Goal: Navigation & Orientation: Understand site structure

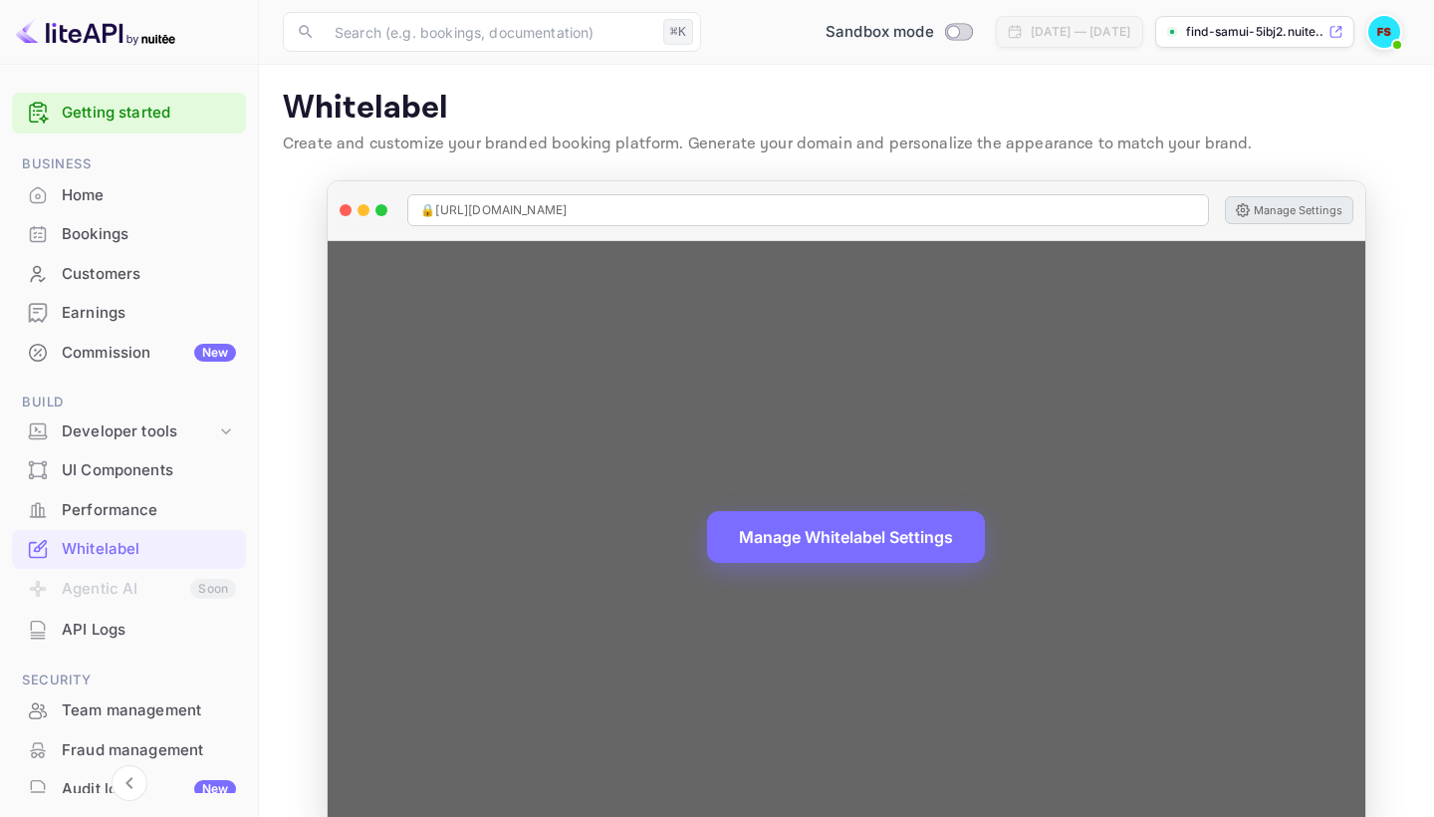
scroll to position [77, 0]
click at [458, 213] on span "🔒 [URL][DOMAIN_NAME]" at bounding box center [493, 210] width 146 height 18
drag, startPoint x: 458, startPoint y: 213, endPoint x: 624, endPoint y: 210, distance: 166.4
click at [567, 210] on span "🔒 [URL][DOMAIN_NAME]" at bounding box center [493, 210] width 146 height 18
copy span "[URL][DOMAIN_NAME]"
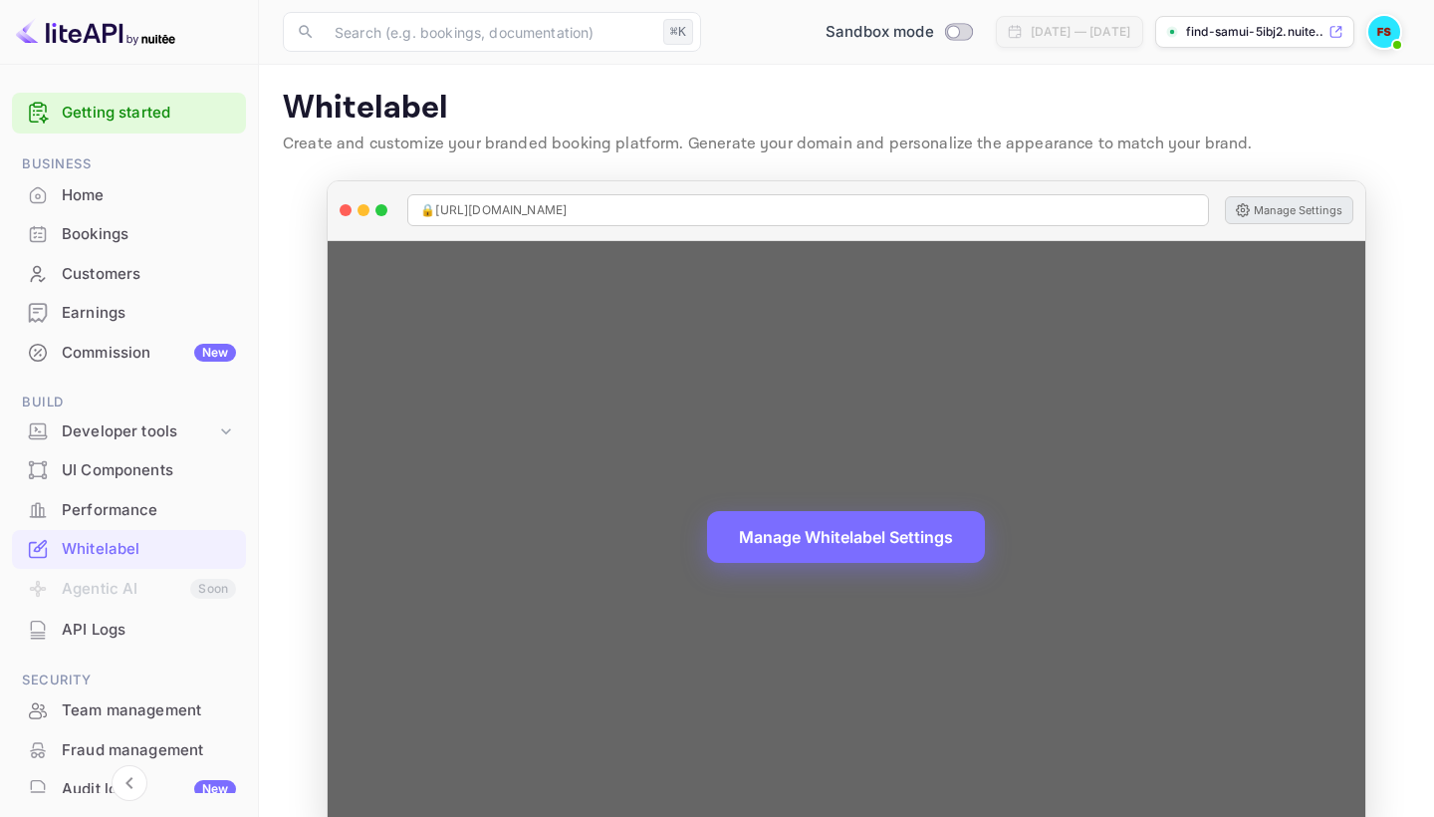
click at [1309, 213] on button "Manage Settings" at bounding box center [1289, 210] width 128 height 28
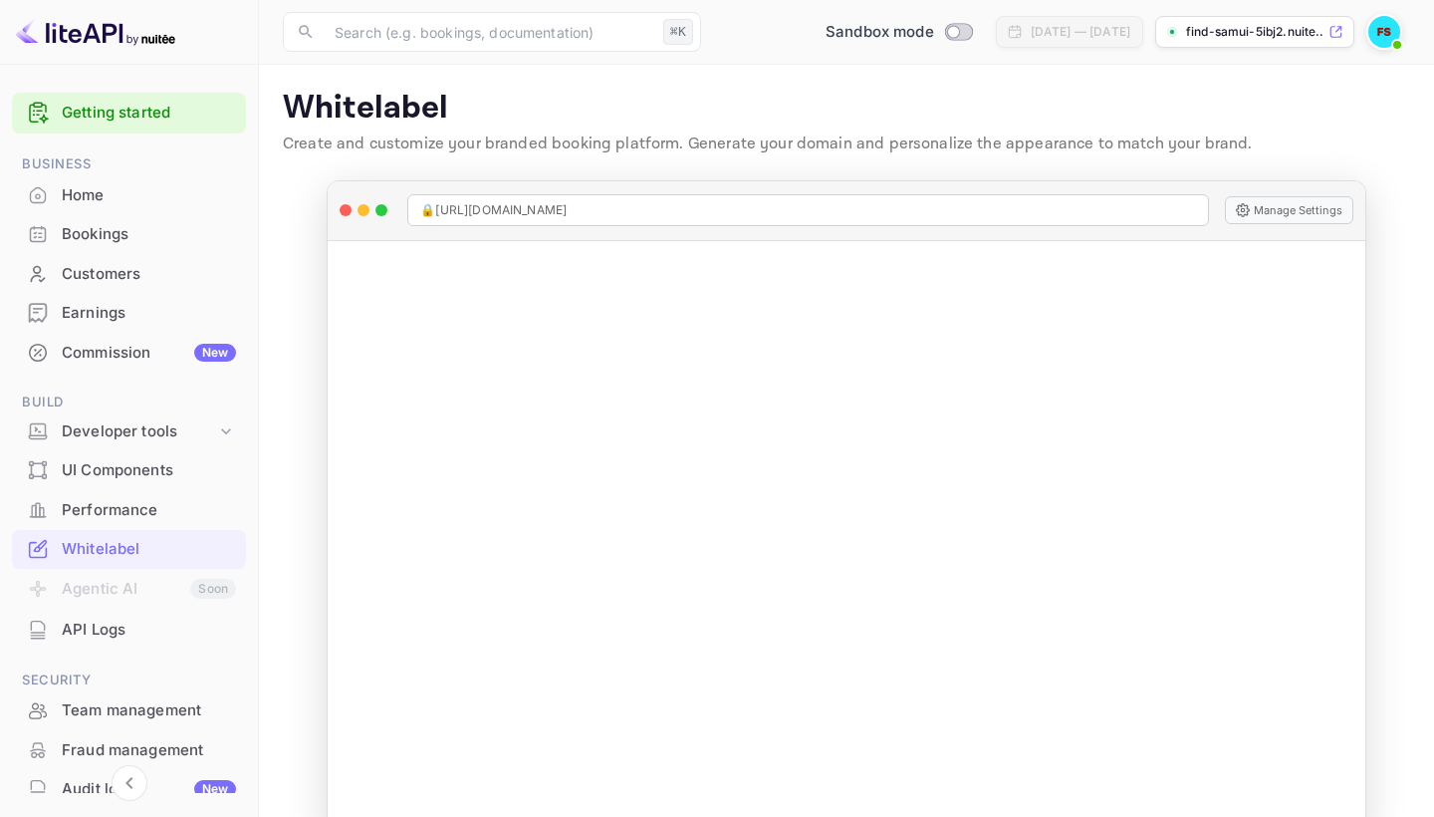
click at [145, 538] on div "Whitelabel" at bounding box center [149, 549] width 174 height 23
click at [269, 442] on main "Whitelabel Create and customize your branded booking platform. Generate your do…" at bounding box center [846, 461] width 1175 height 793
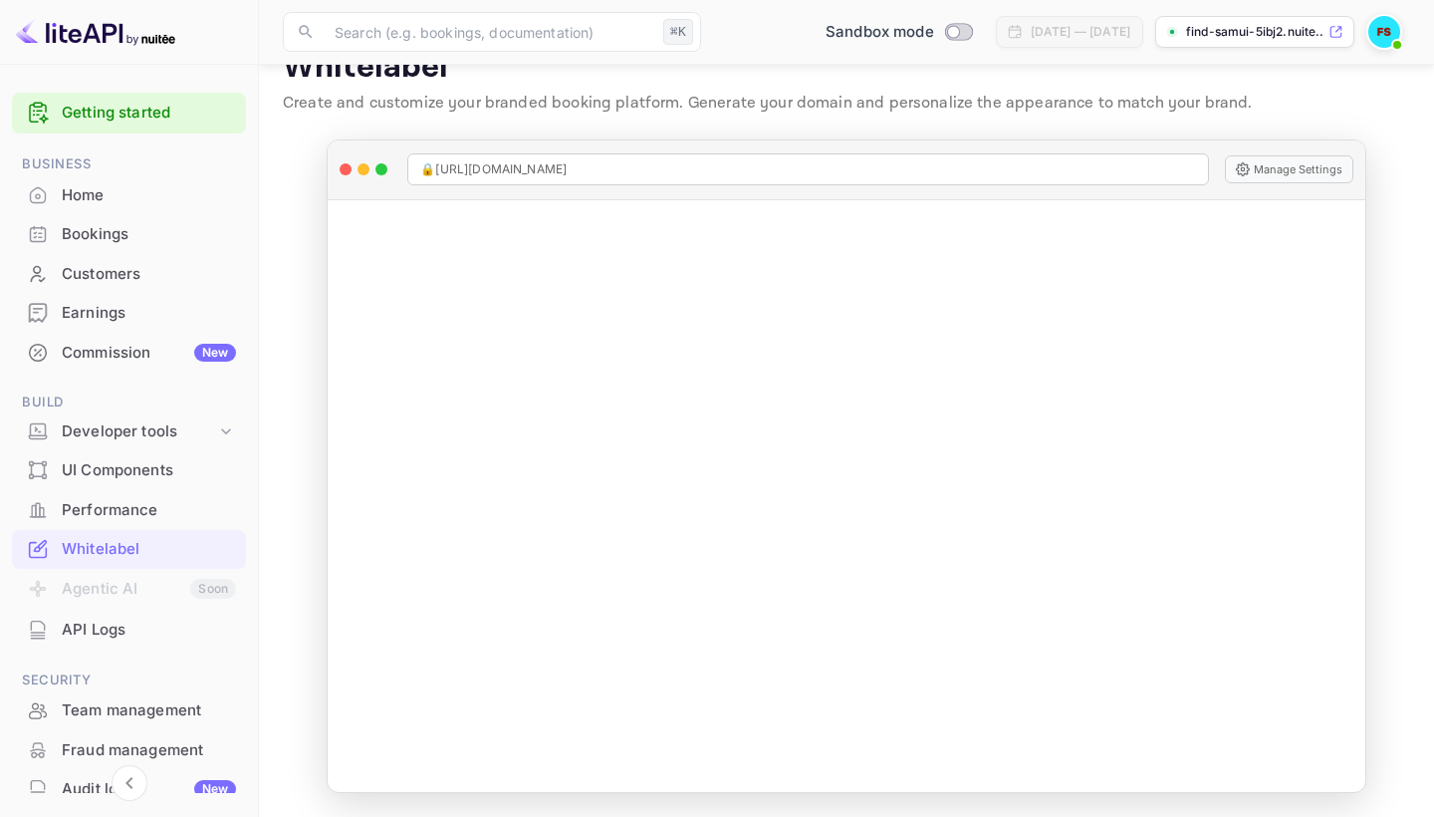
scroll to position [40, 0]
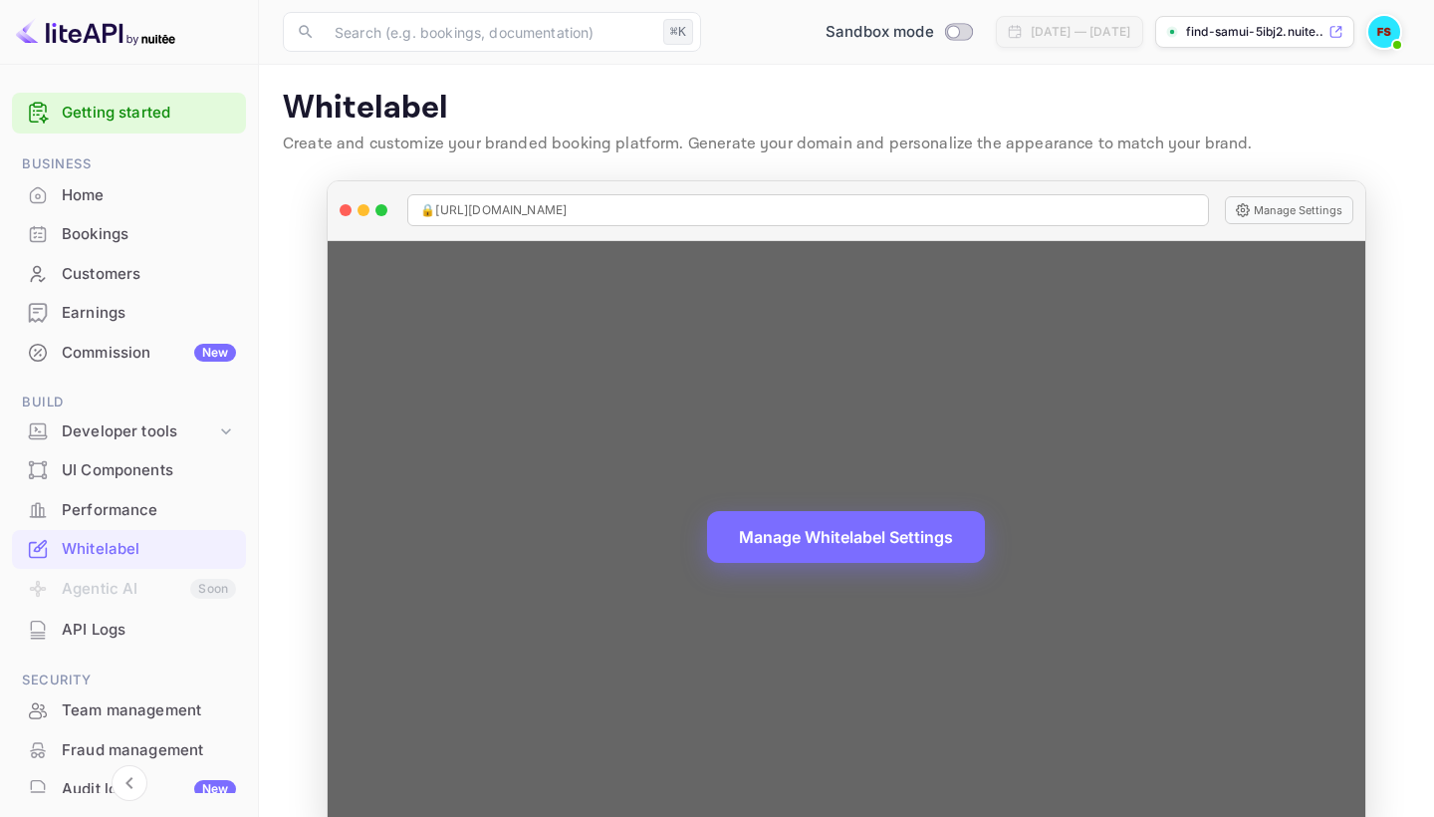
click at [466, 212] on span "🔒 [URL][DOMAIN_NAME]" at bounding box center [493, 210] width 146 height 18
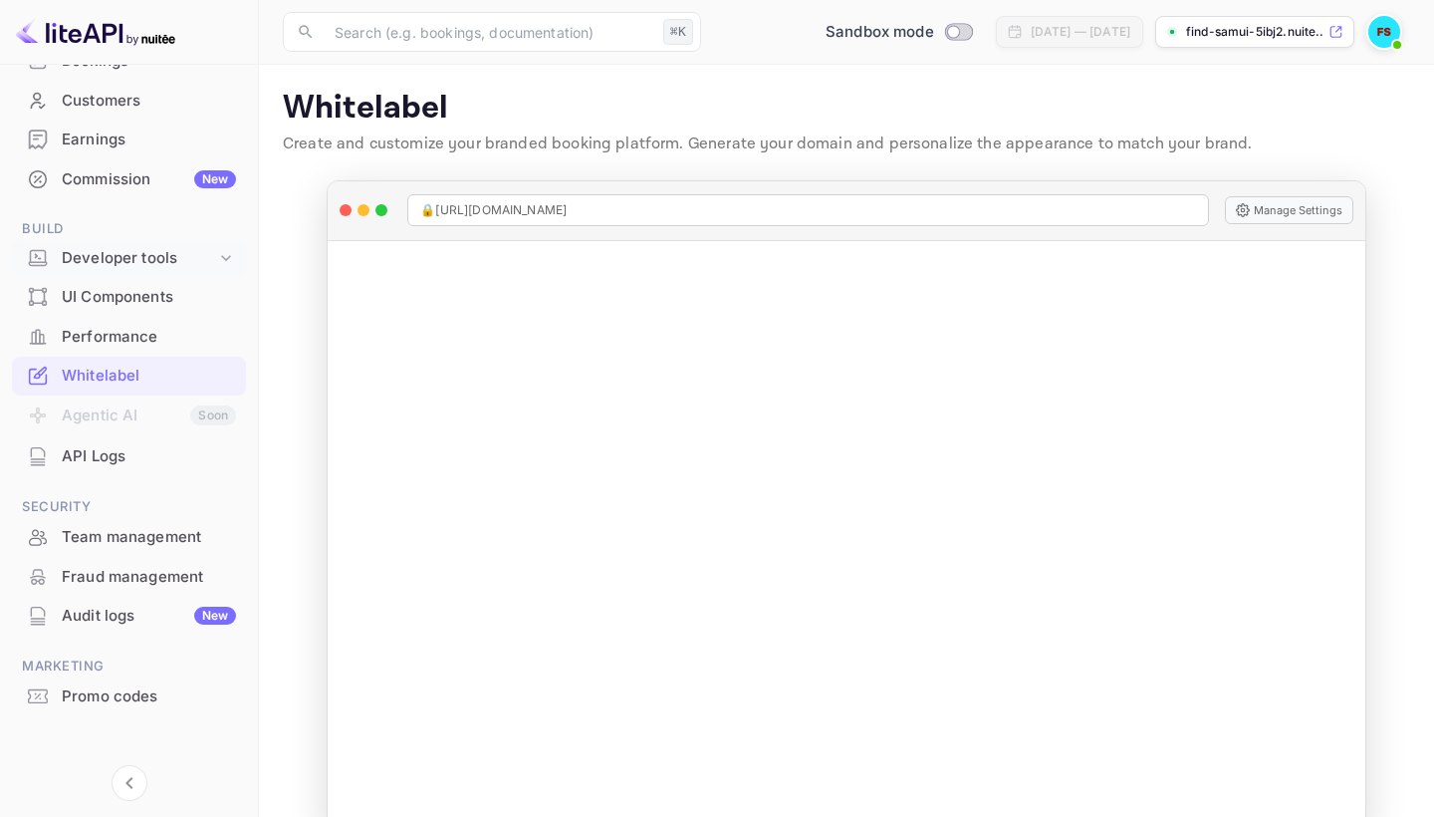
scroll to position [113, 0]
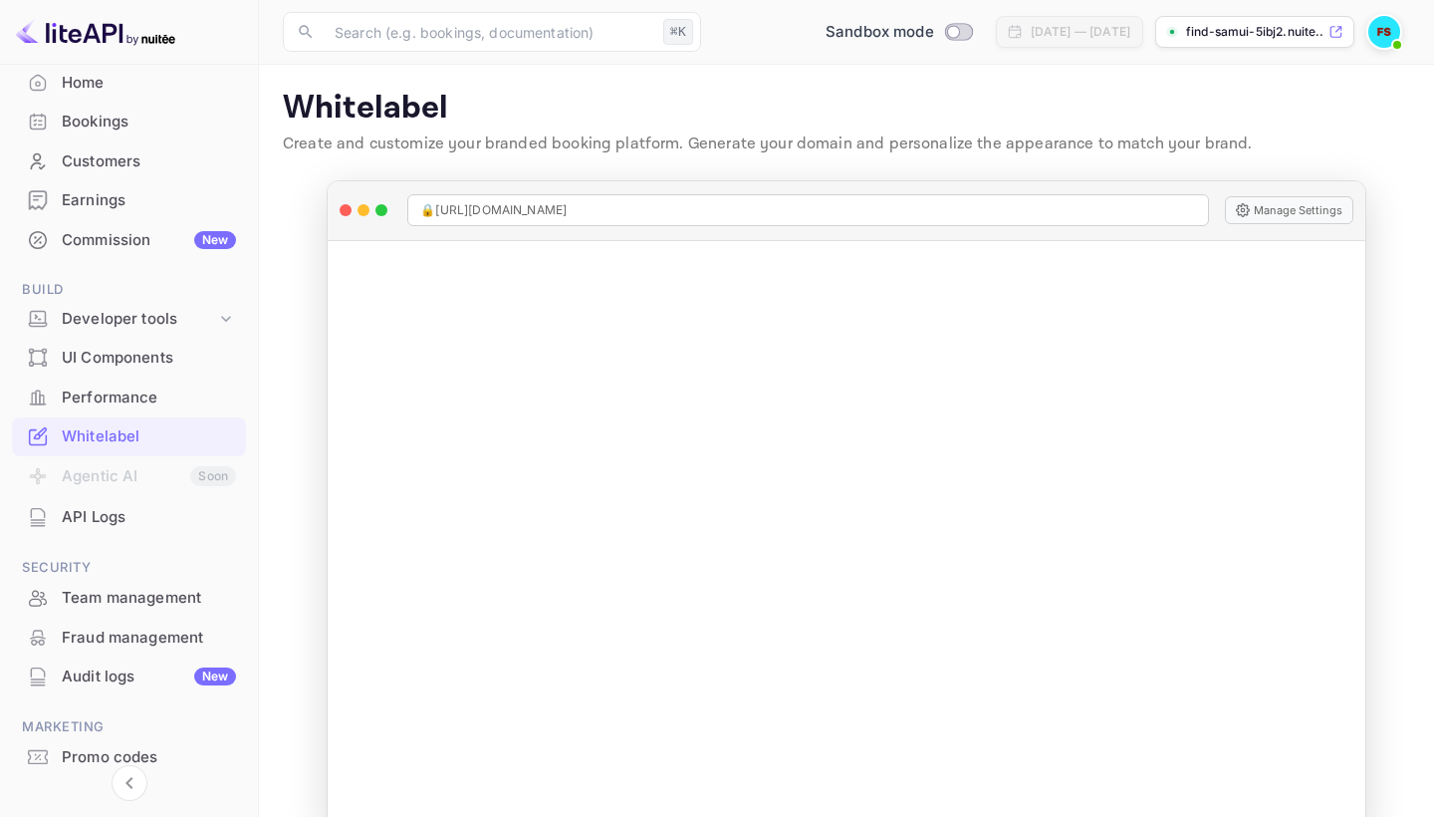
click at [128, 113] on div "Bookings" at bounding box center [149, 122] width 174 height 23
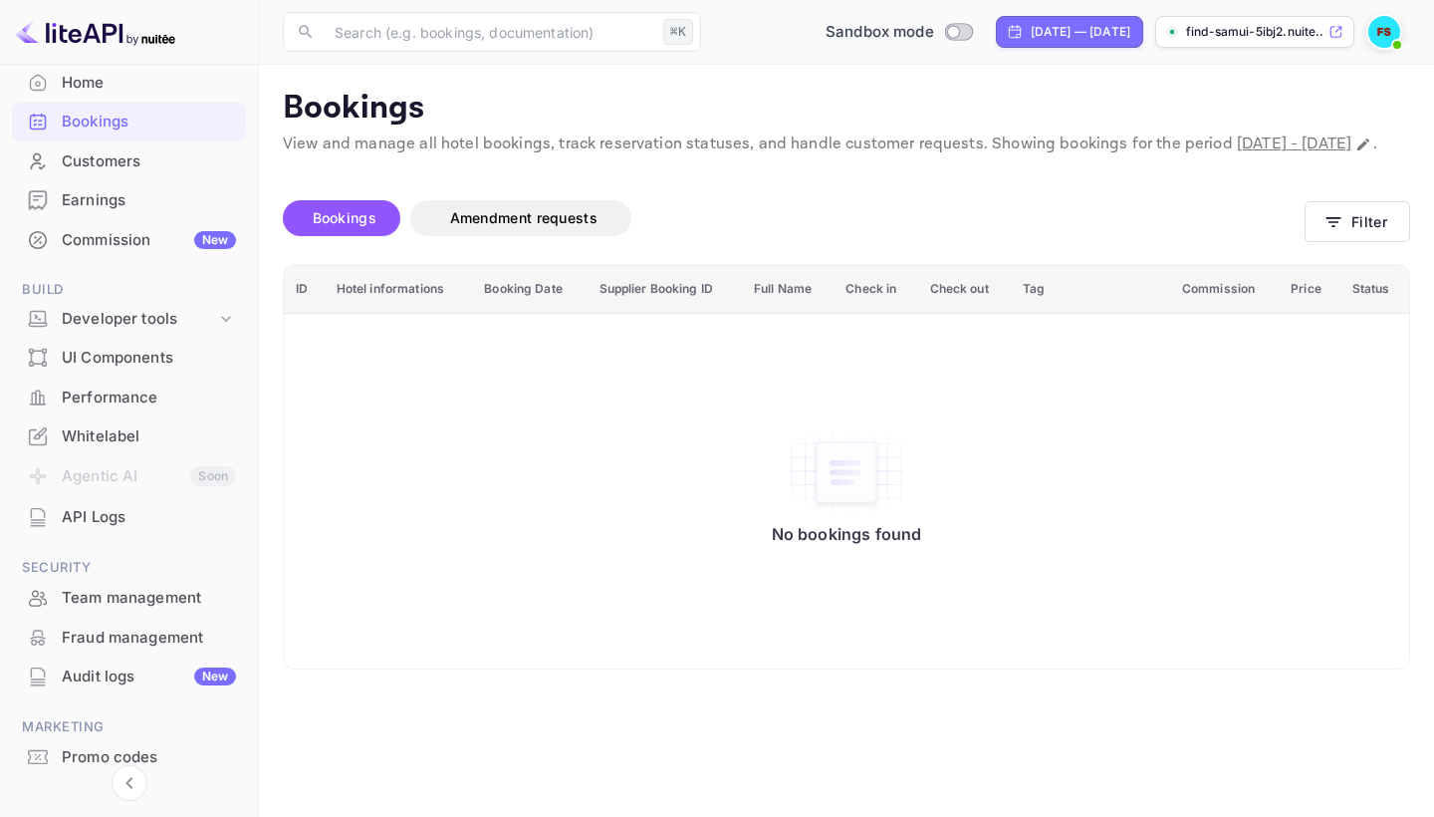
click at [152, 181] on div "Earnings" at bounding box center [129, 200] width 234 height 39
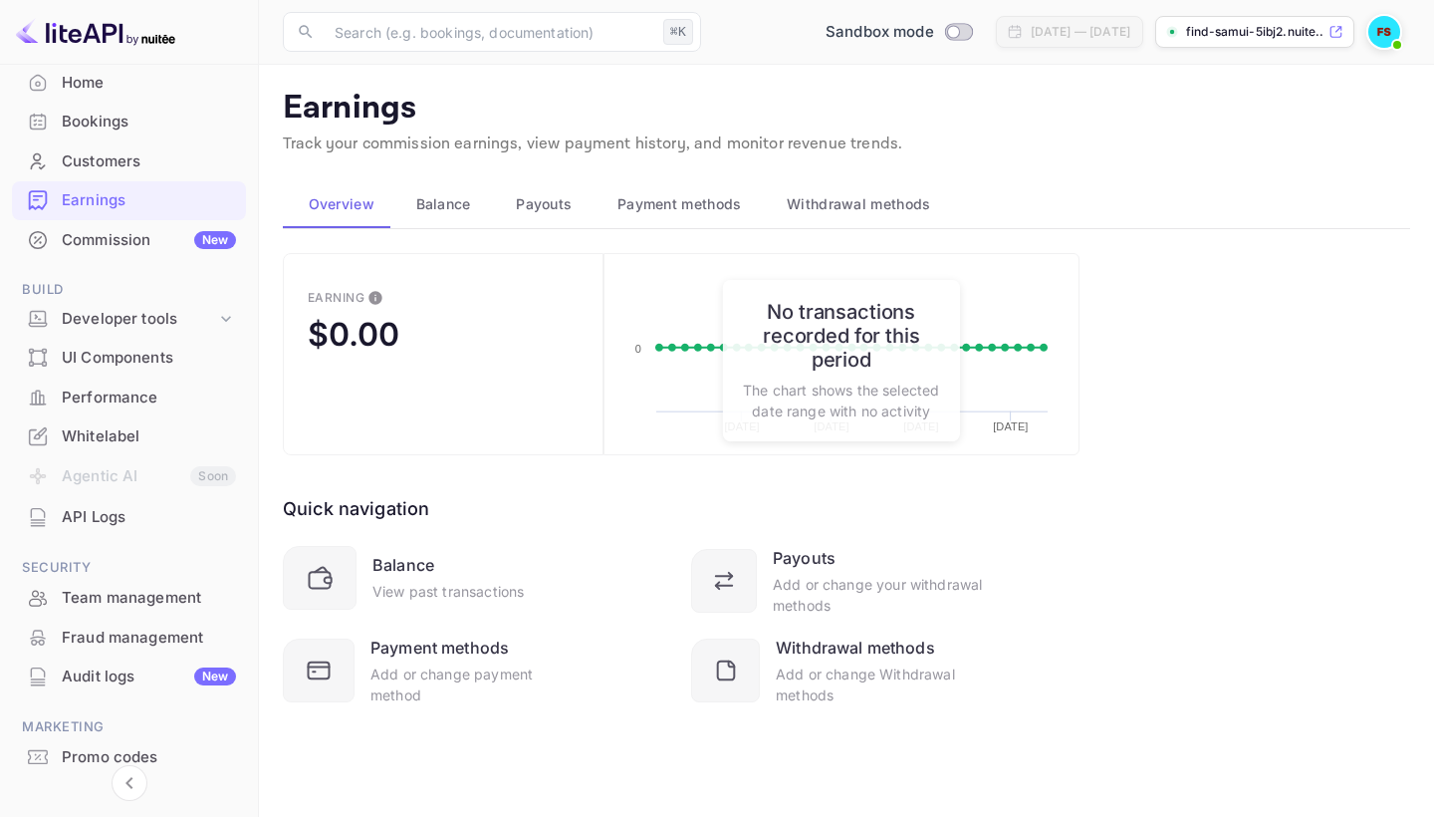
click at [555, 211] on span "Payouts" at bounding box center [544, 204] width 56 height 24
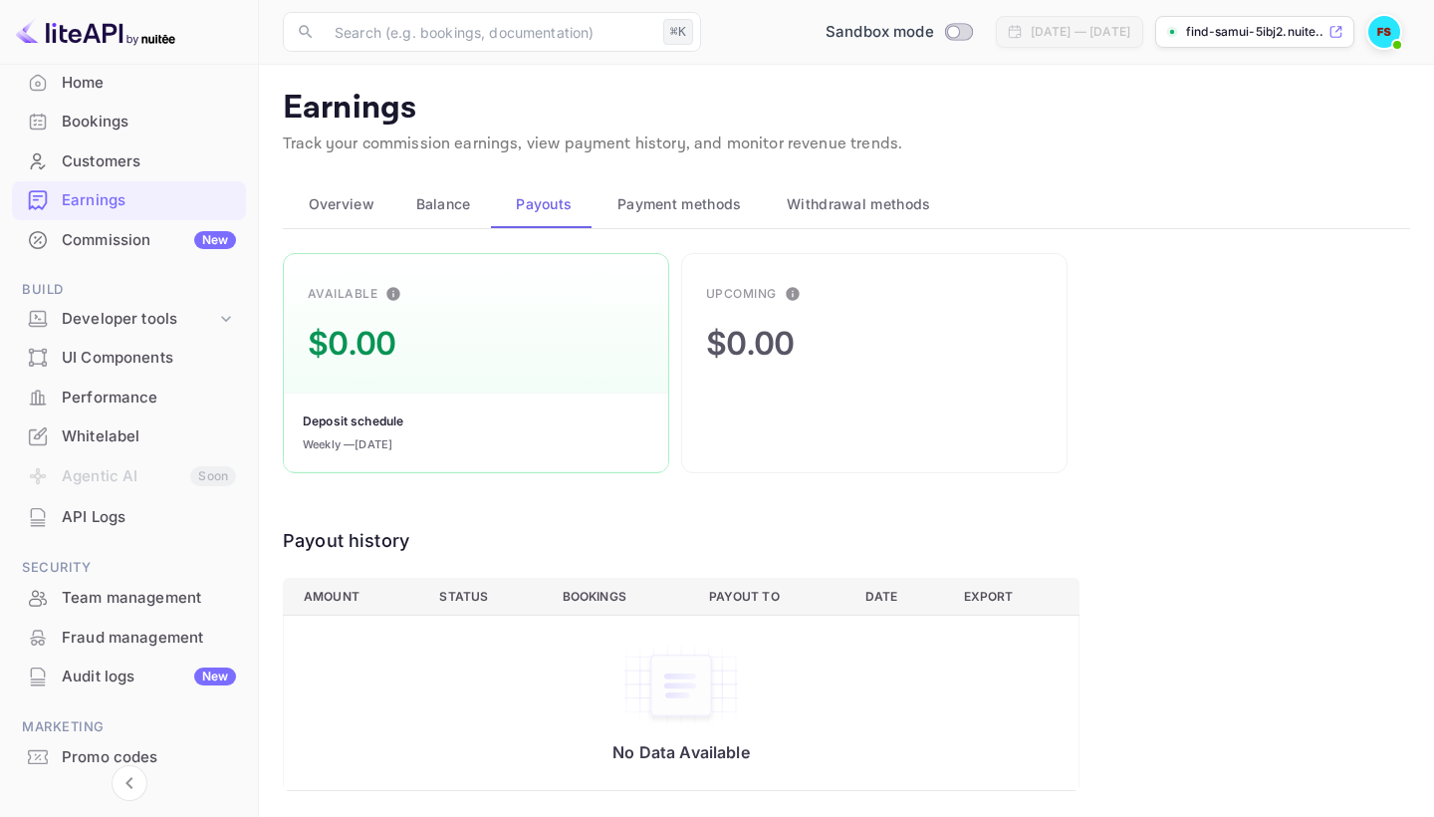
click at [641, 213] on span "Payment methods" at bounding box center [680, 204] width 125 height 24
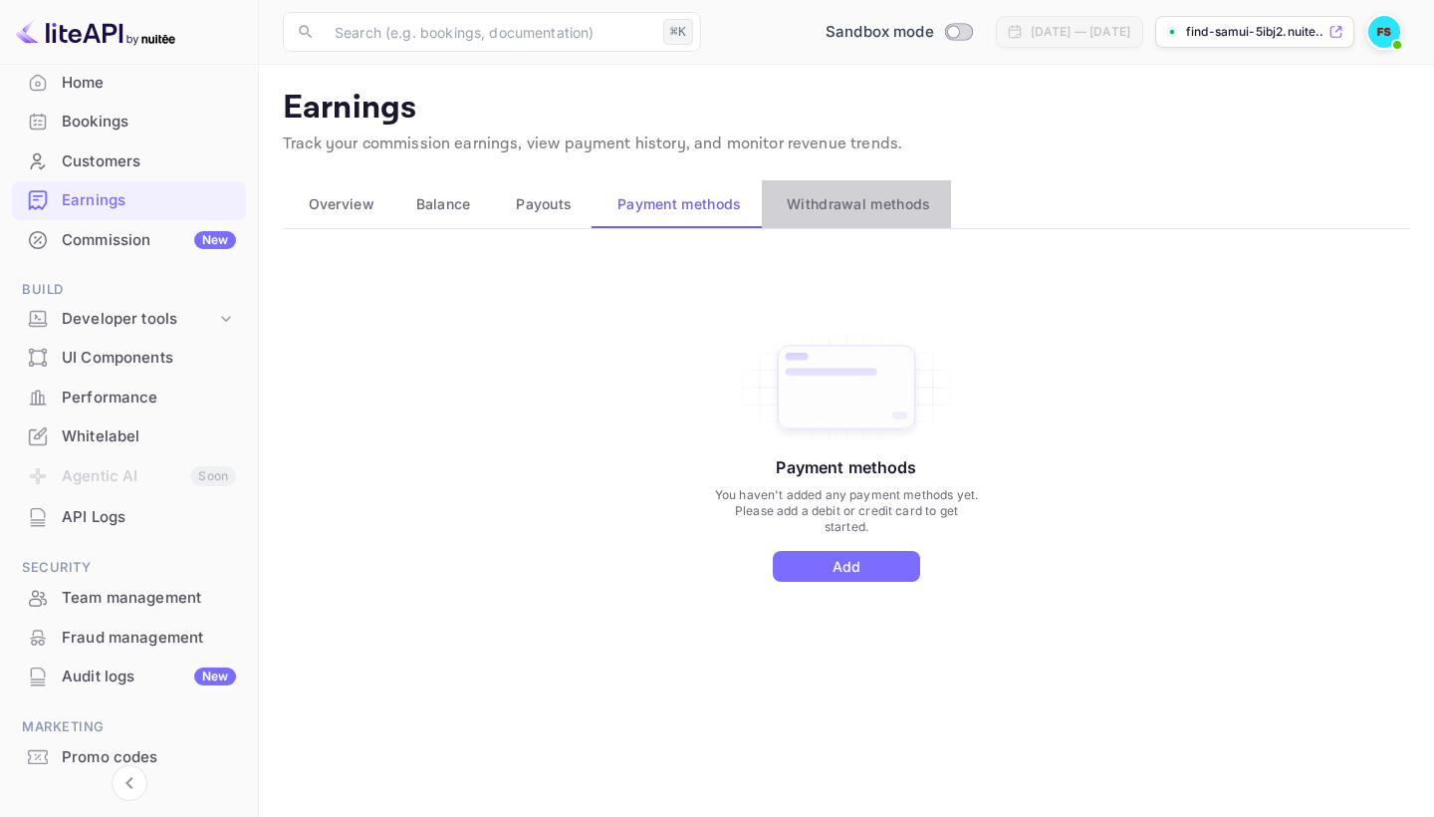
click at [855, 222] on button "Withdrawal methods" at bounding box center [856, 204] width 189 height 48
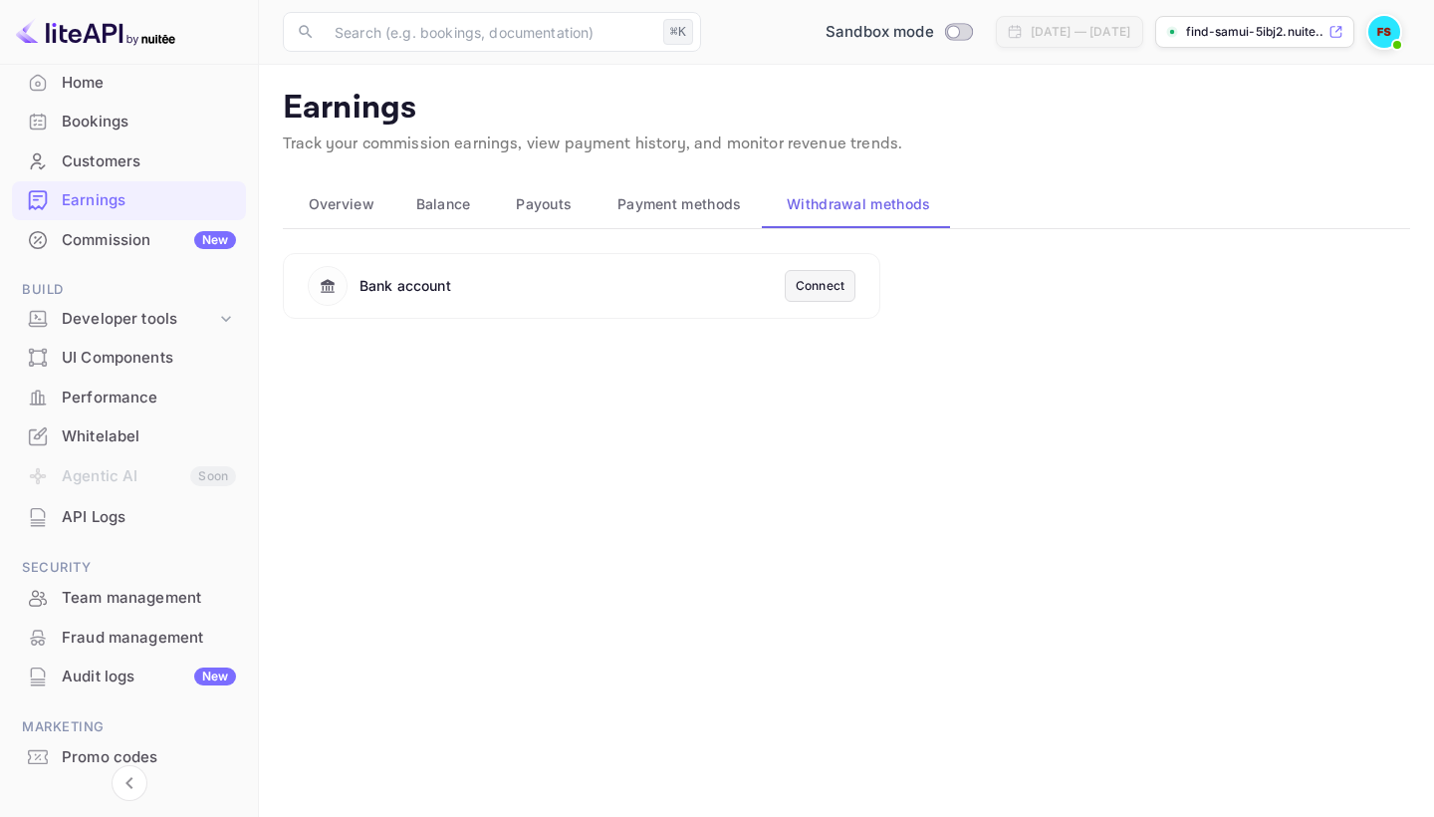
click at [450, 214] on span "Balance" at bounding box center [443, 204] width 55 height 24
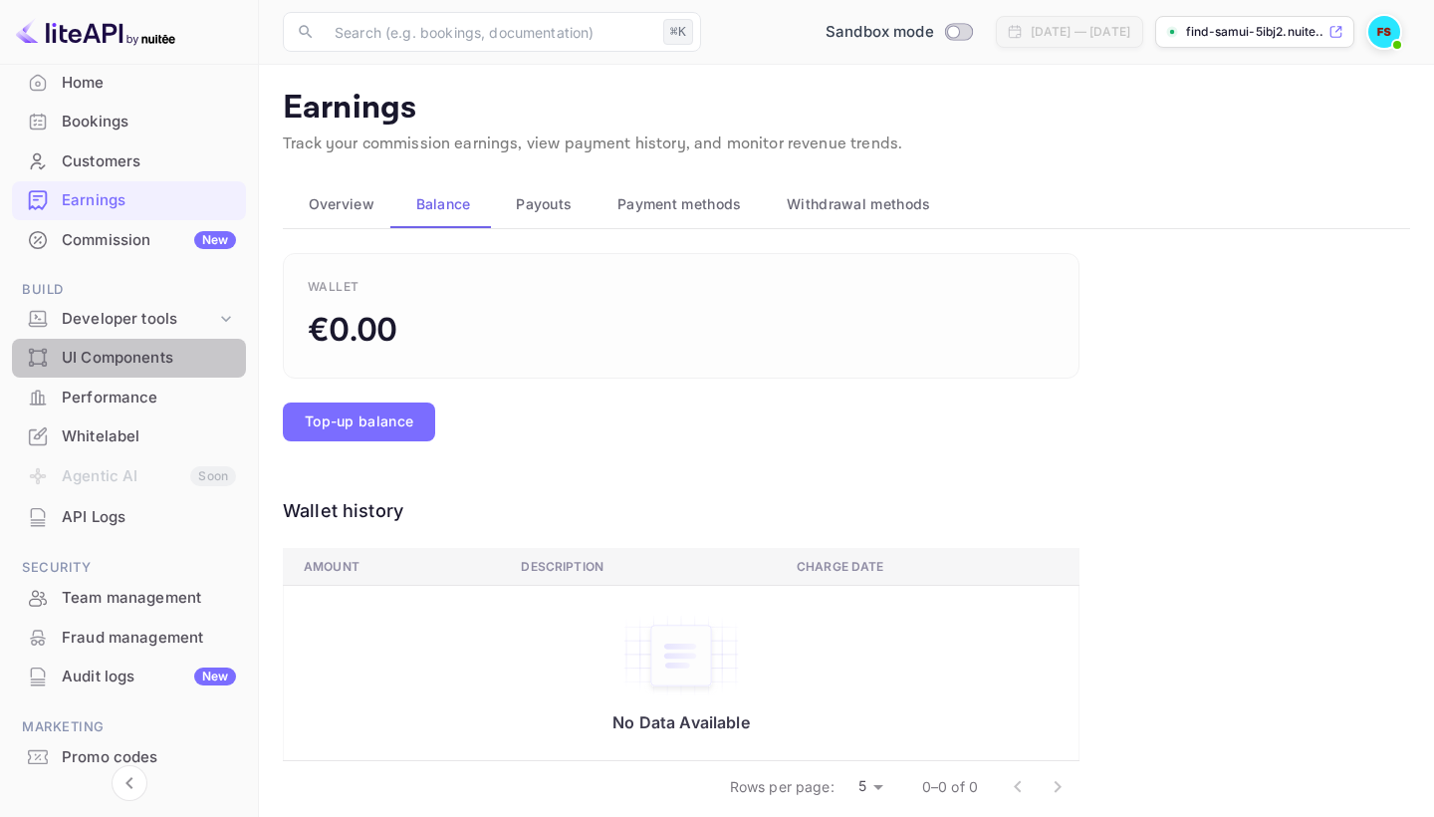
click at [106, 364] on div "UI Components" at bounding box center [149, 358] width 174 height 23
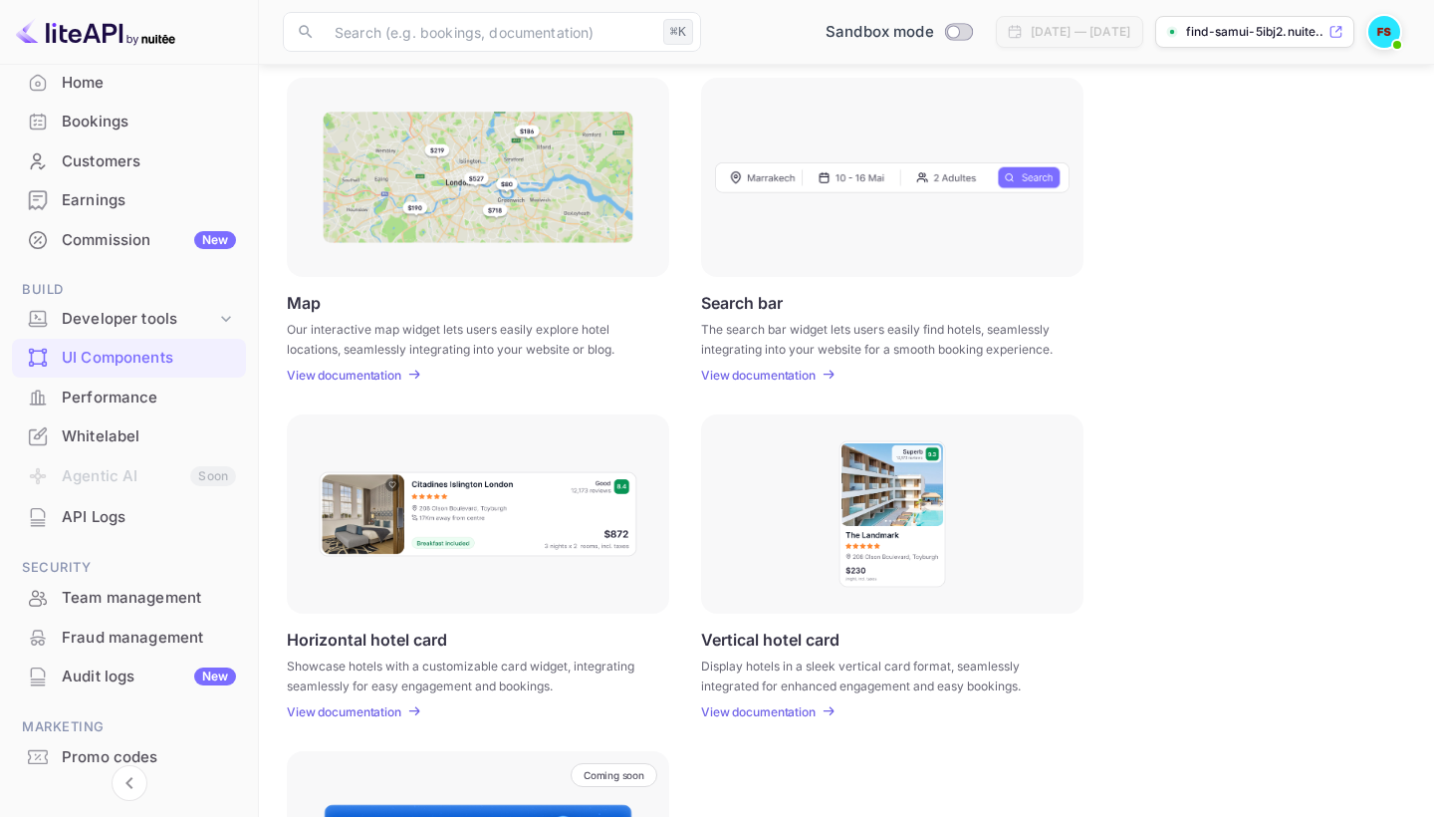
scroll to position [275, 0]
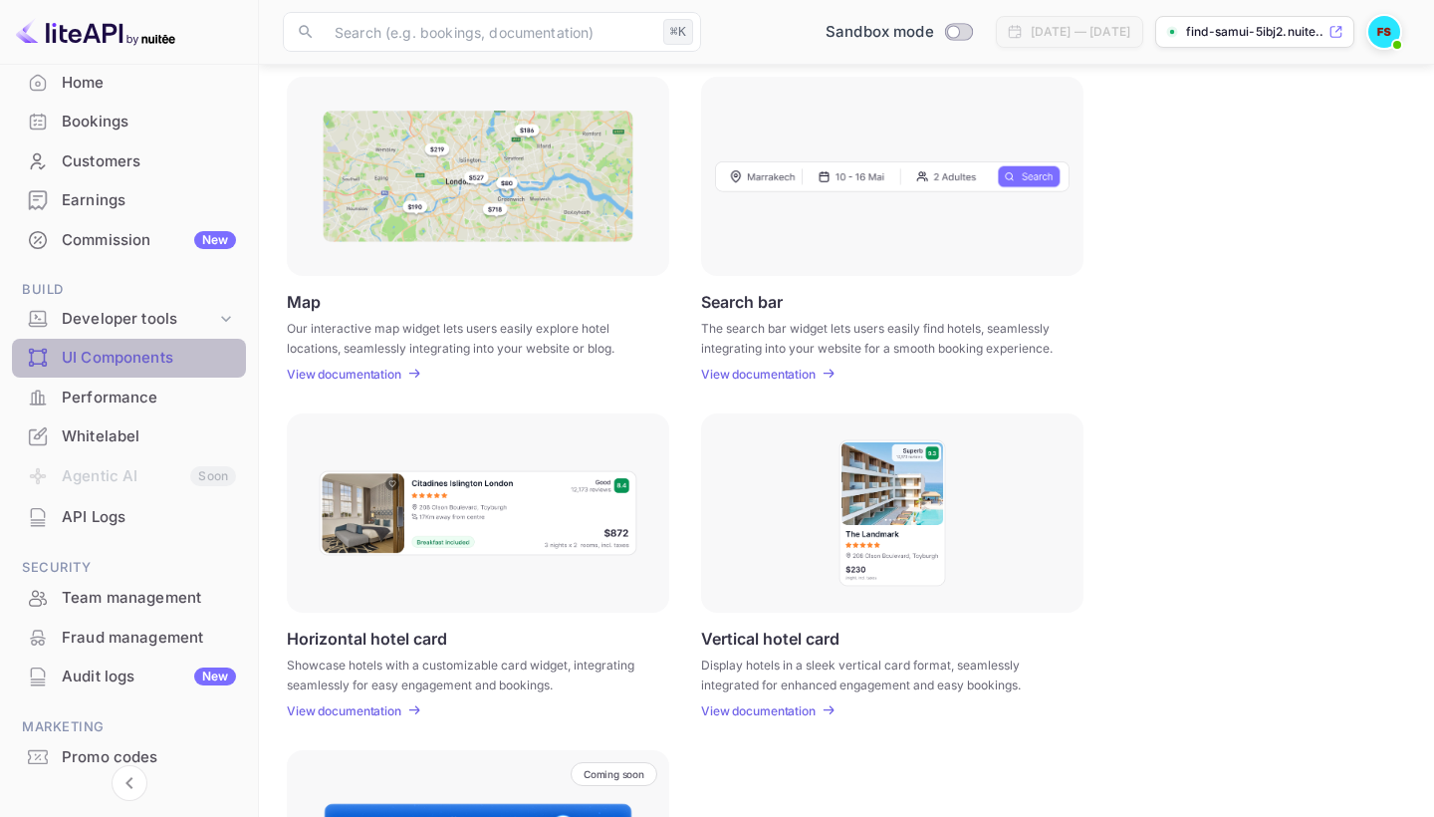
click at [161, 372] on div "UI Components" at bounding box center [129, 358] width 234 height 39
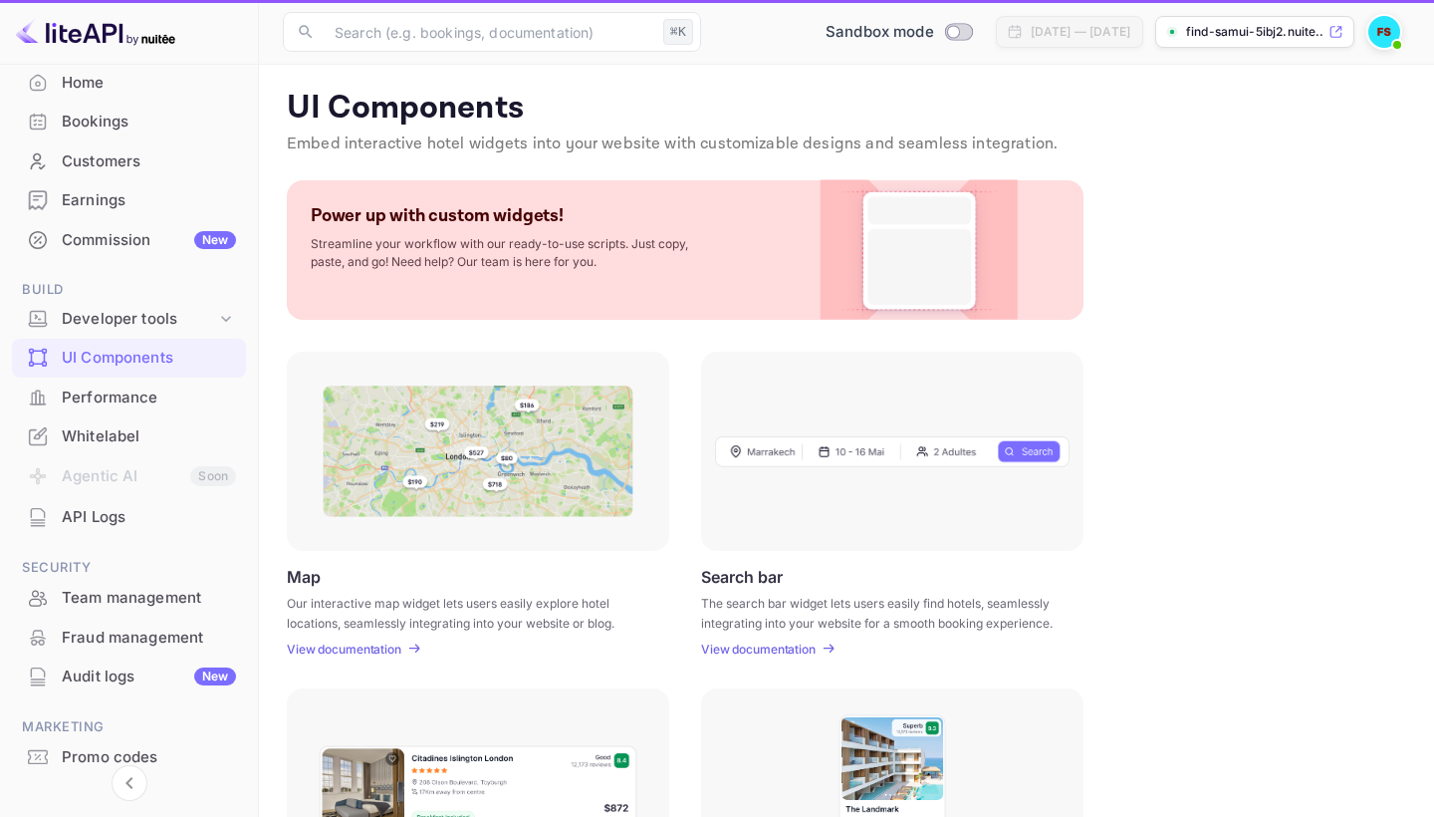
click at [165, 390] on div "Performance" at bounding box center [149, 397] width 174 height 23
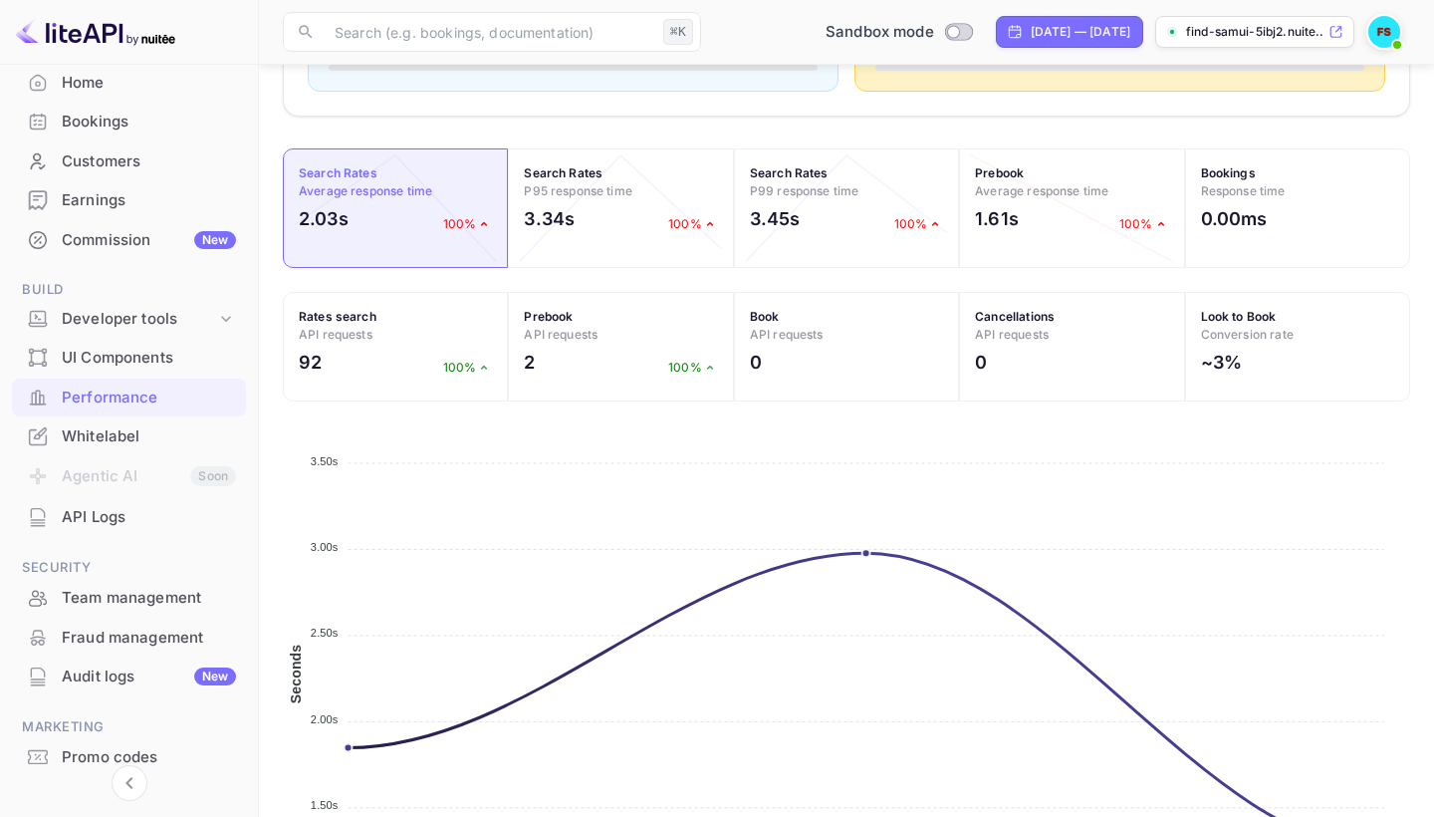
scroll to position [736, 0]
